Goal: Task Accomplishment & Management: Manage account settings

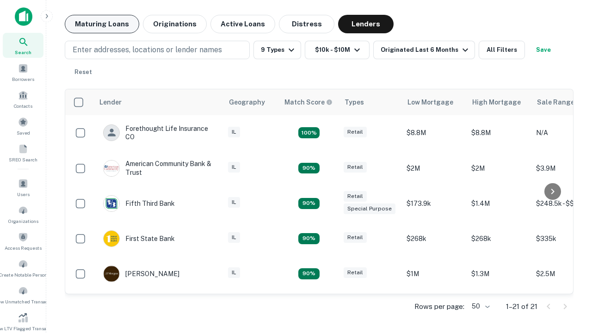
click at [102, 24] on button "Maturing Loans" at bounding box center [102, 24] width 74 height 18
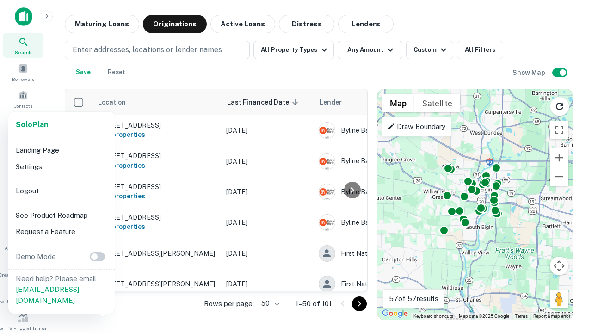
scroll to position [171, 0]
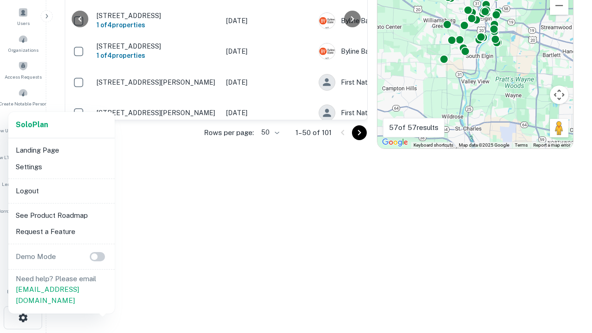
click at [61, 190] on li "Logout" at bounding box center [61, 191] width 99 height 17
